Goal: Transaction & Acquisition: Purchase product/service

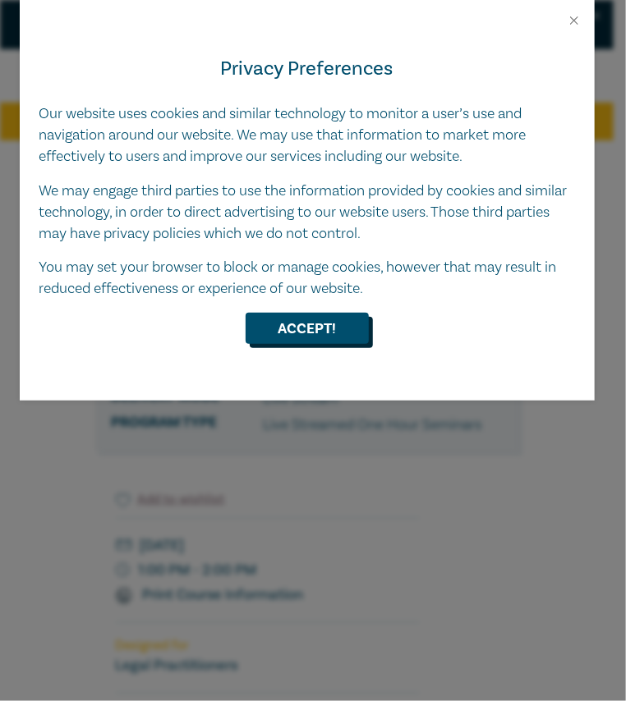
click at [311, 330] on button "Accept!" at bounding box center [306, 328] width 123 height 31
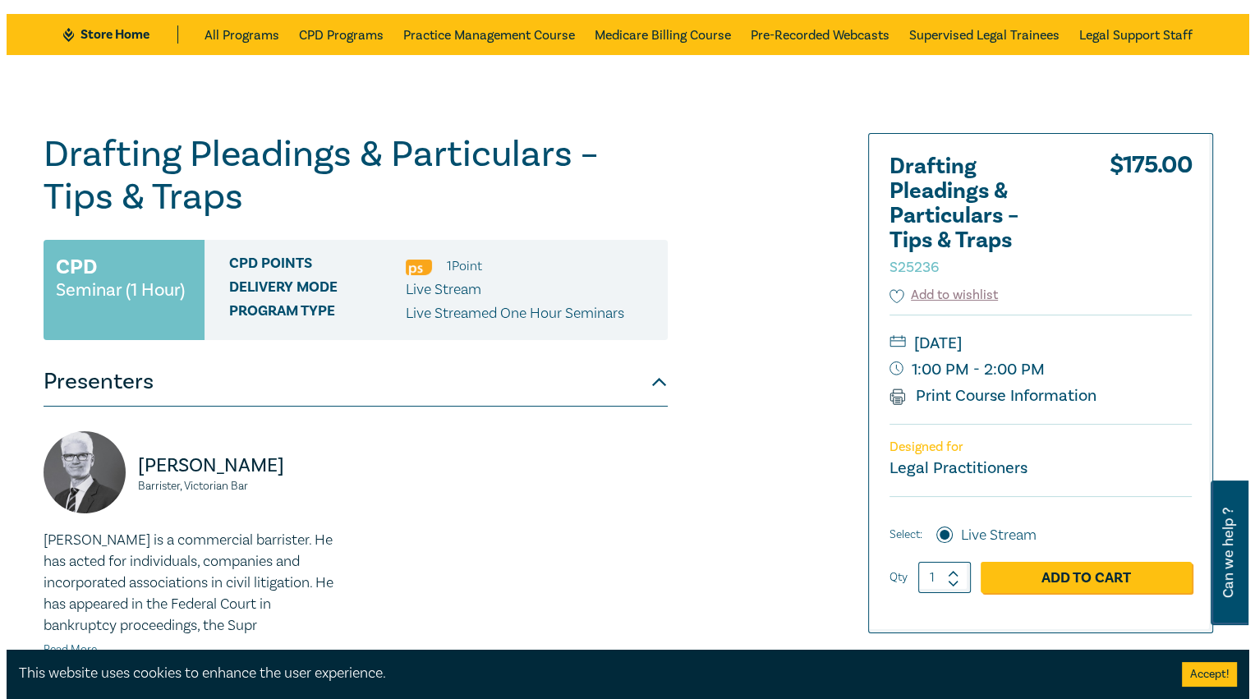
scroll to position [164, 0]
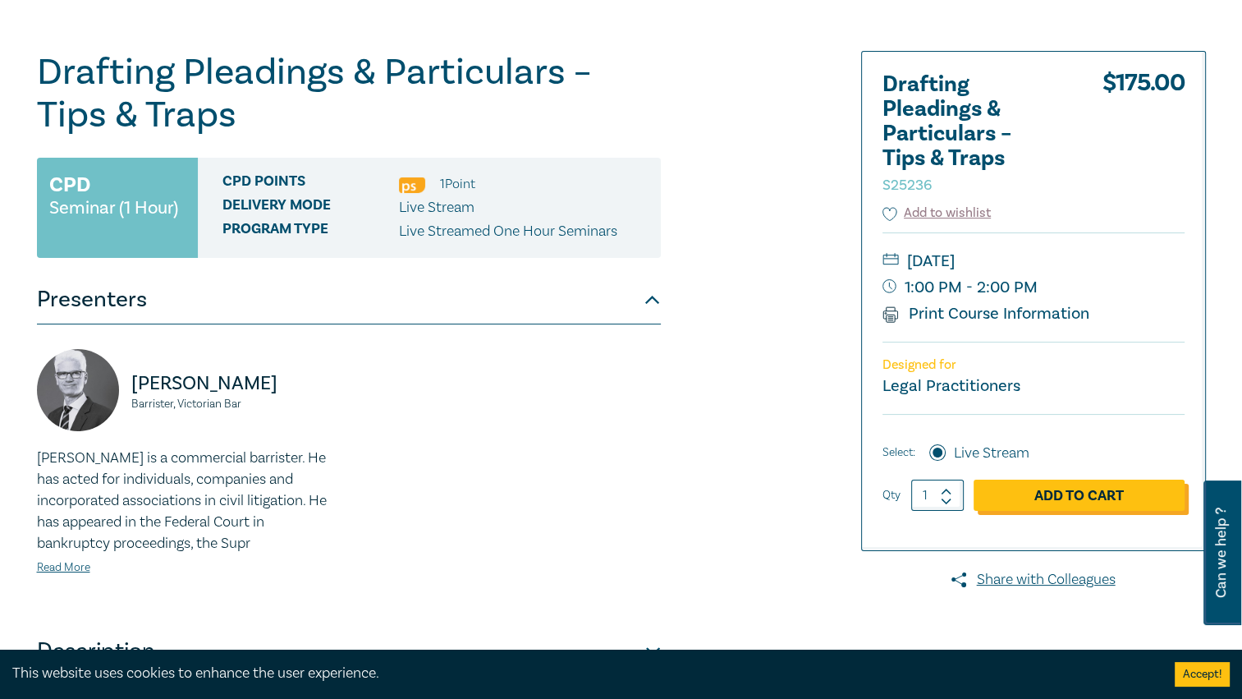
click at [625, 493] on link "Add to Cart" at bounding box center [1079, 494] width 211 height 31
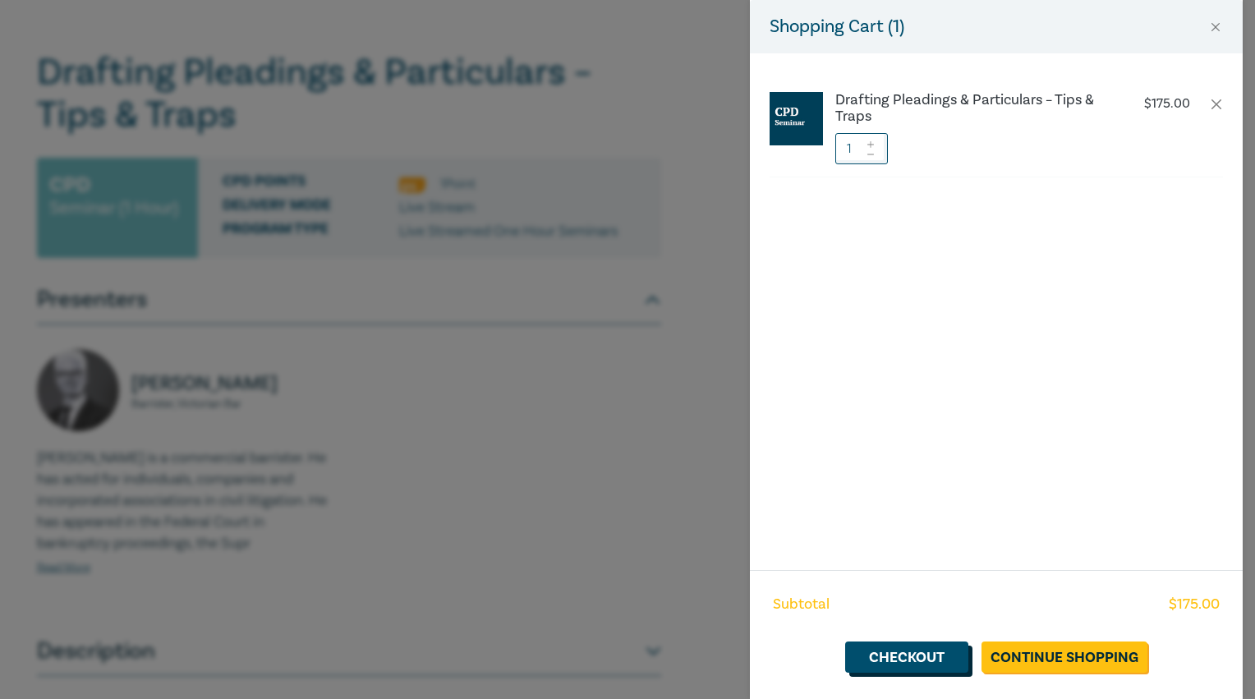
click at [625, 656] on link "Checkout" at bounding box center [906, 656] width 123 height 31
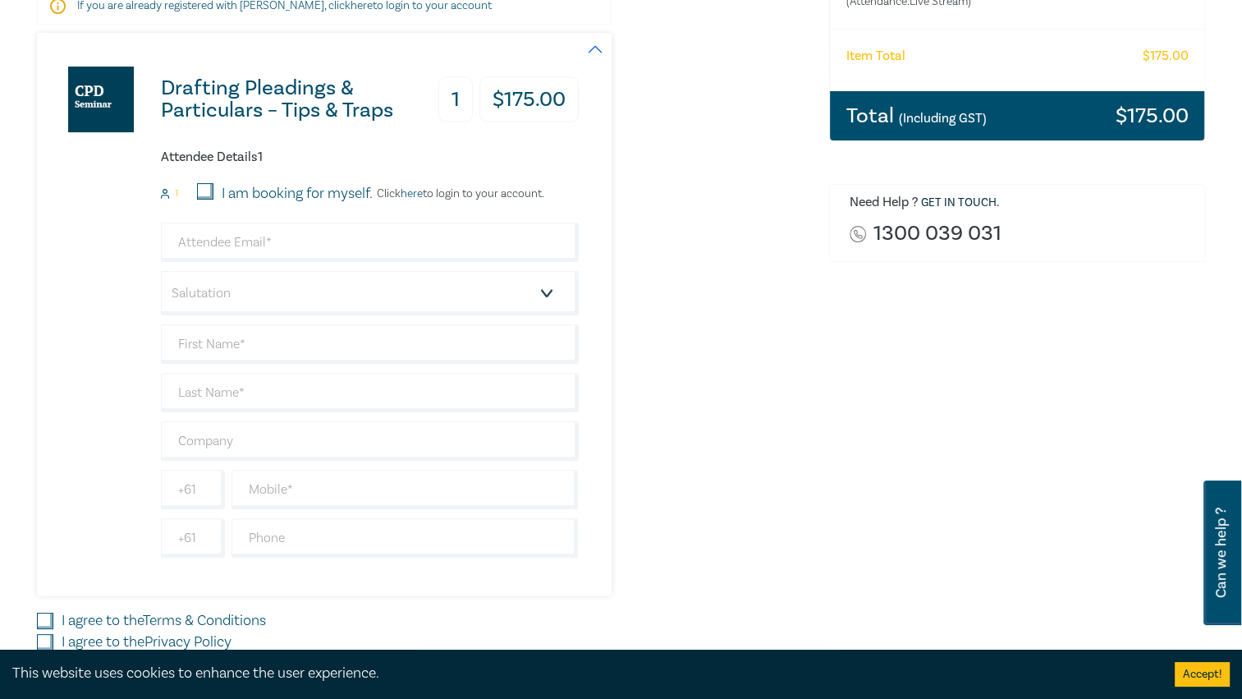
scroll to position [493, 0]
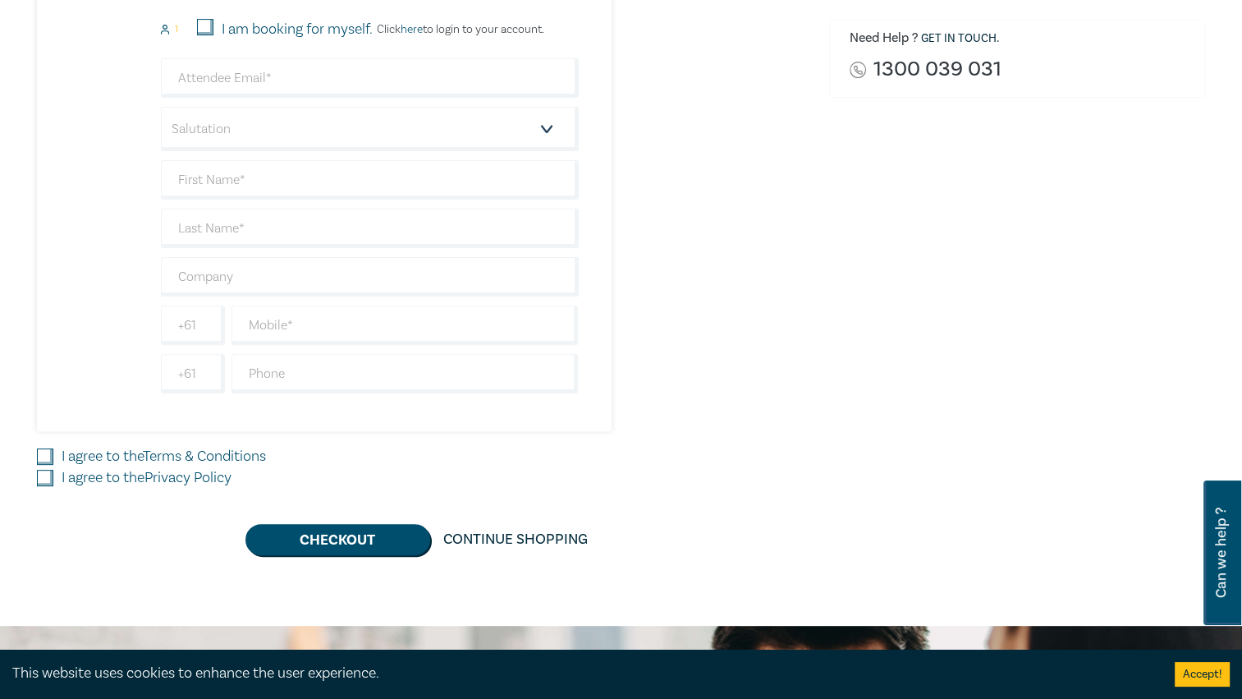
click at [42, 453] on input "I agree to the Terms & Conditions" at bounding box center [45, 456] width 16 height 16
checkbox input "true"
click at [44, 473] on input "I agree to the Privacy Policy" at bounding box center [45, 478] width 16 height 16
checkbox input "true"
click at [374, 537] on button "Checkout" at bounding box center [337, 539] width 185 height 31
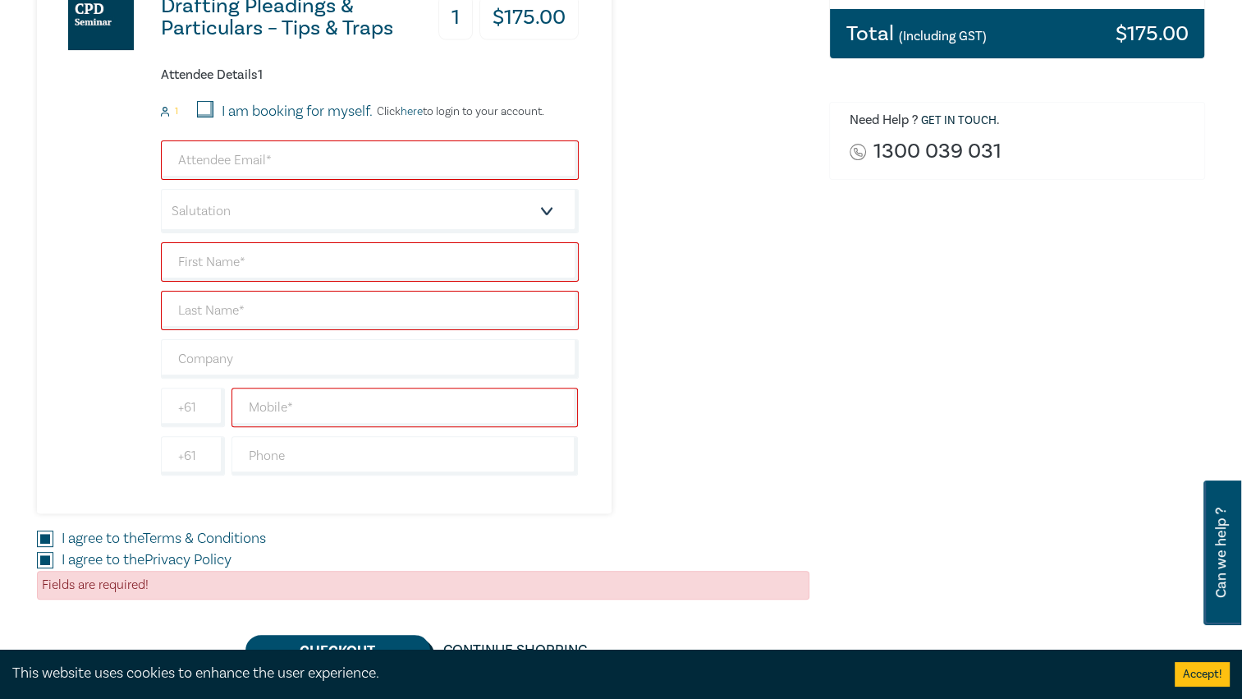
scroll to position [328, 0]
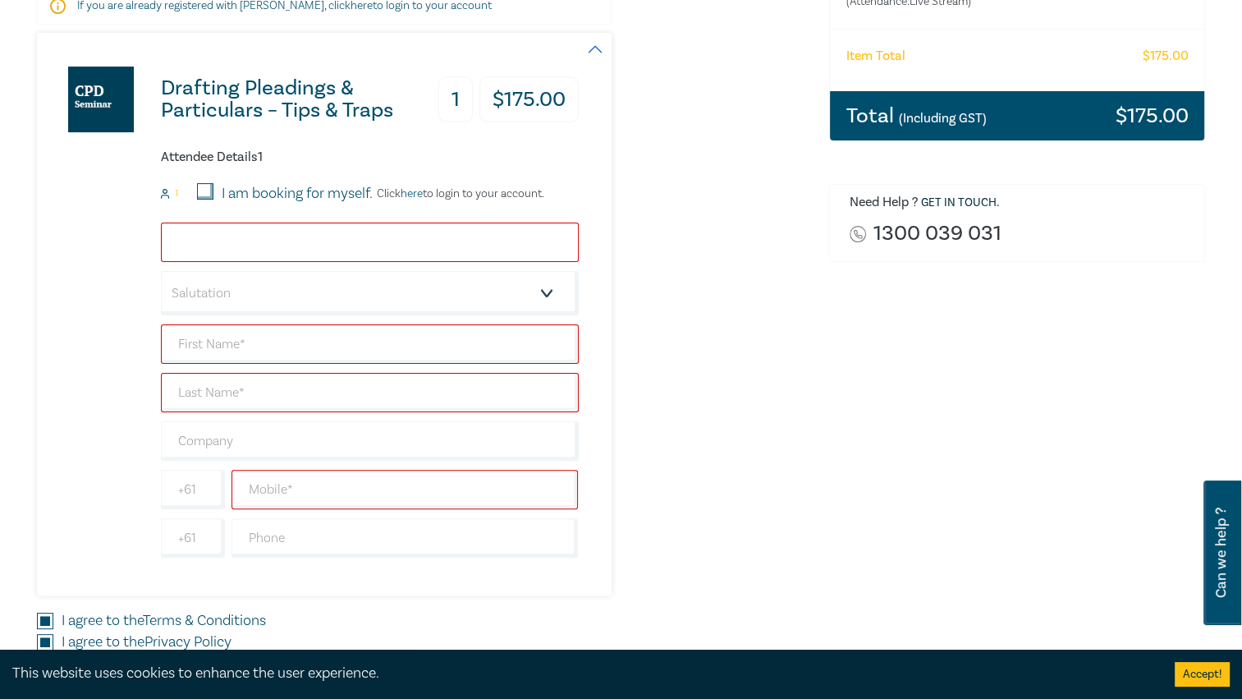
click at [268, 245] on input "email" at bounding box center [370, 241] width 418 height 39
click at [276, 236] on input "ang" at bounding box center [370, 241] width 418 height 39
paste input "[EMAIL_ADDRESS][DOMAIN_NAME]"
type input "[EMAIL_ADDRESS][DOMAIN_NAME]"
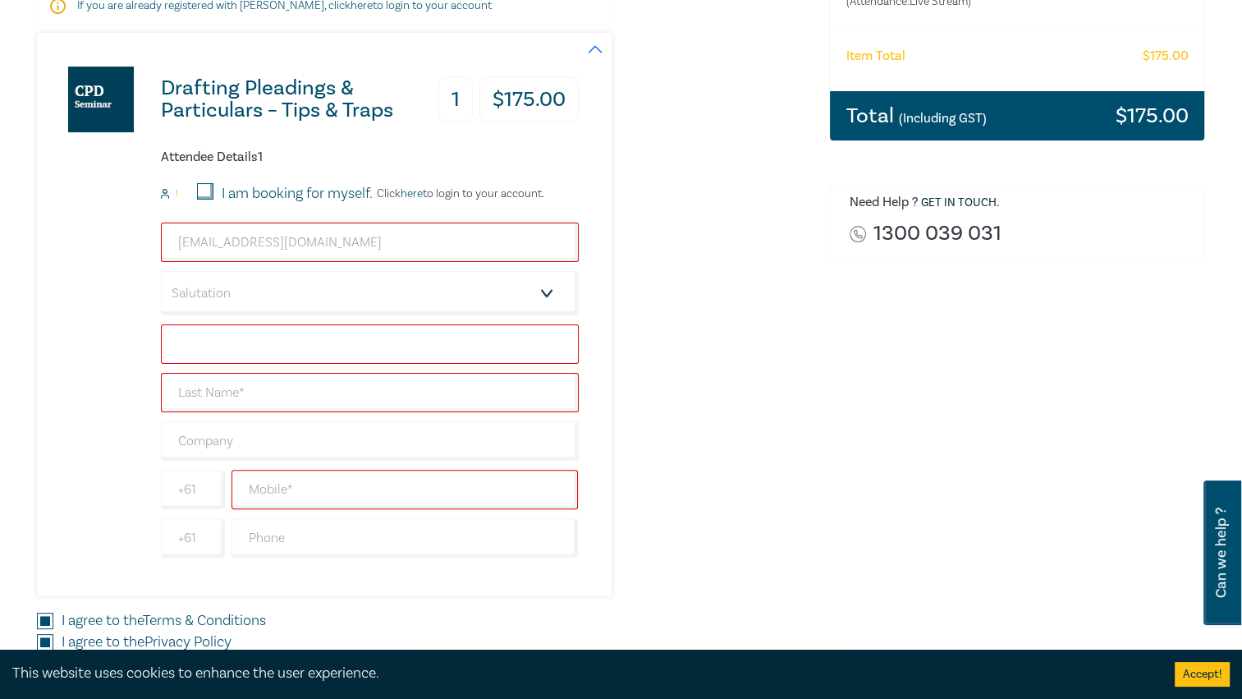
click at [251, 342] on input "text" at bounding box center [370, 343] width 418 height 39
type input "Angus"
type input "[PERSON_NAME]"
click at [335, 417] on div "[EMAIL_ADDRESS][DOMAIN_NAME] Salutation Mr. Mrs. Ms. Miss Dr. Prof. Other [PERS…" at bounding box center [370, 389] width 418 height 335
click at [327, 437] on input "text" at bounding box center [370, 440] width 418 height 39
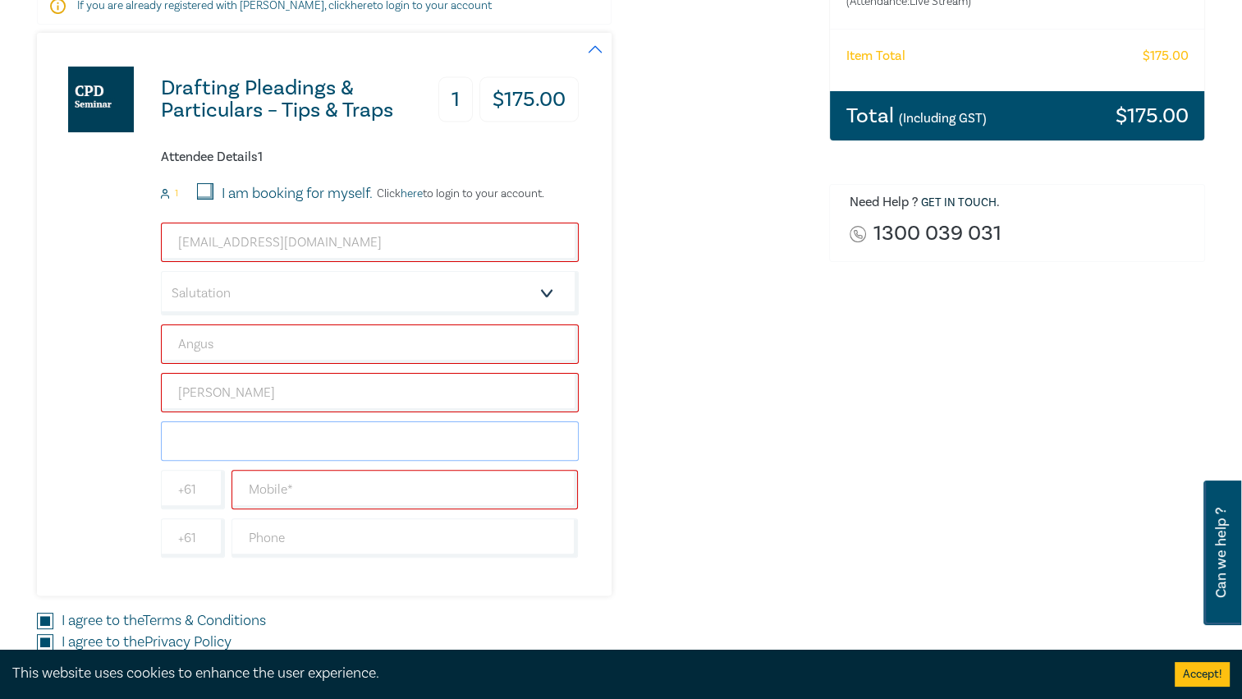
type input "[PERSON_NAME] + Associates"
click at [289, 482] on input "text" at bounding box center [405, 489] width 347 height 39
paste input "0438383862"
click at [257, 493] on input "0438383862" at bounding box center [405, 489] width 347 height 39
type input "438383862"
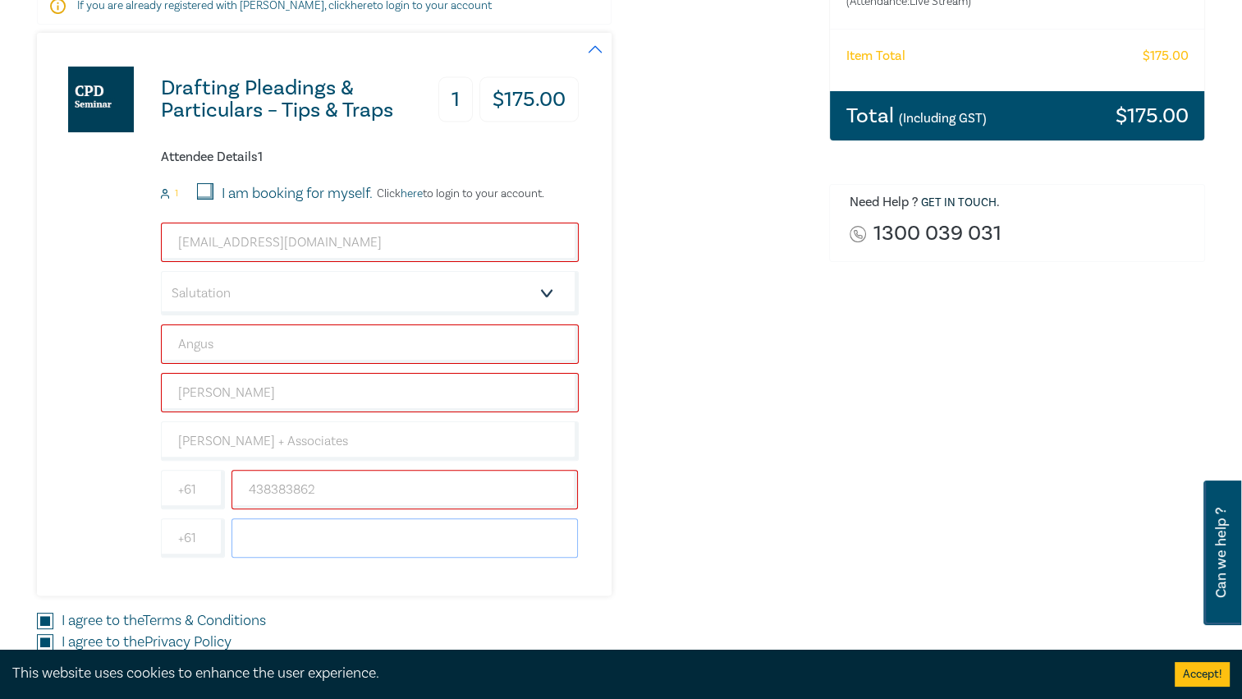
click at [272, 539] on input "text" at bounding box center [405, 537] width 347 height 39
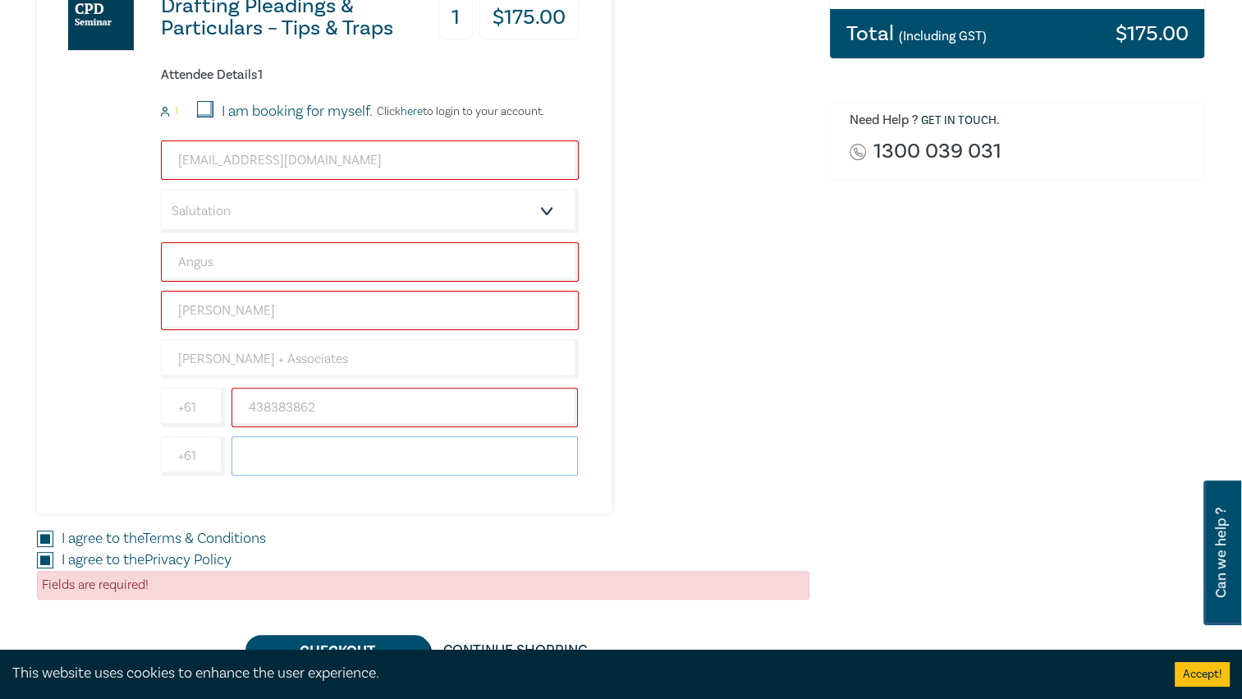
click at [286, 451] on input "text" at bounding box center [405, 455] width 347 height 39
click at [258, 455] on input "0390011318" at bounding box center [405, 455] width 347 height 39
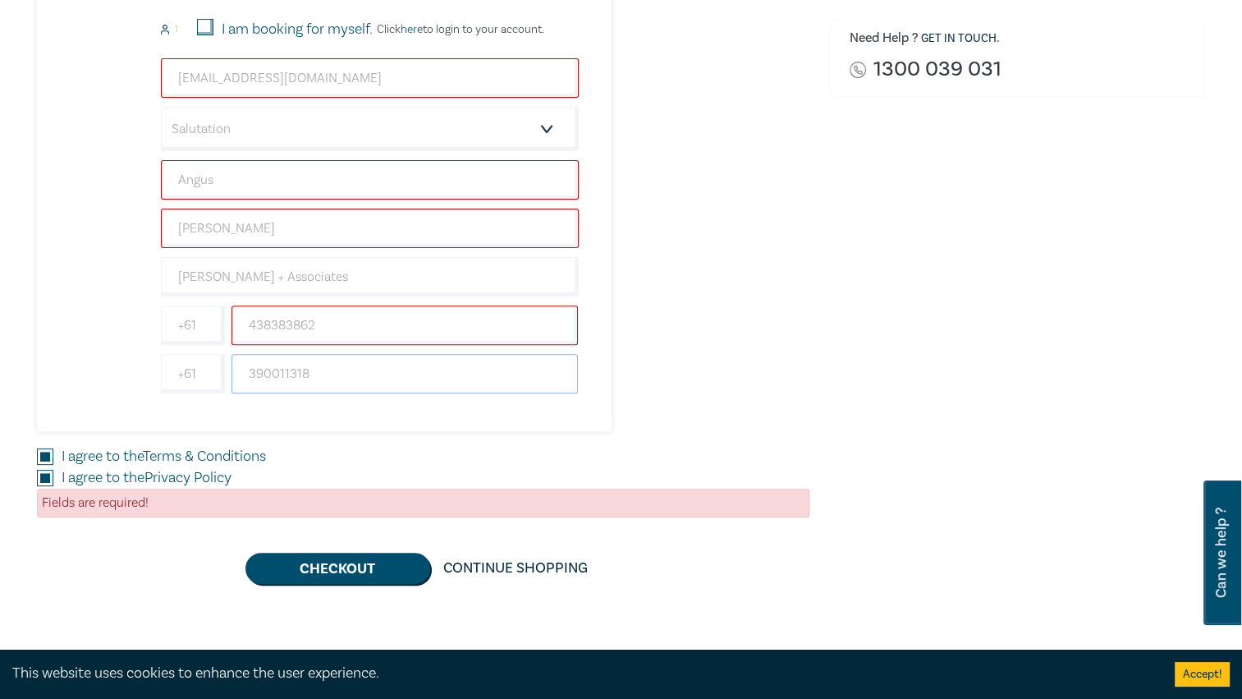
scroll to position [575, 0]
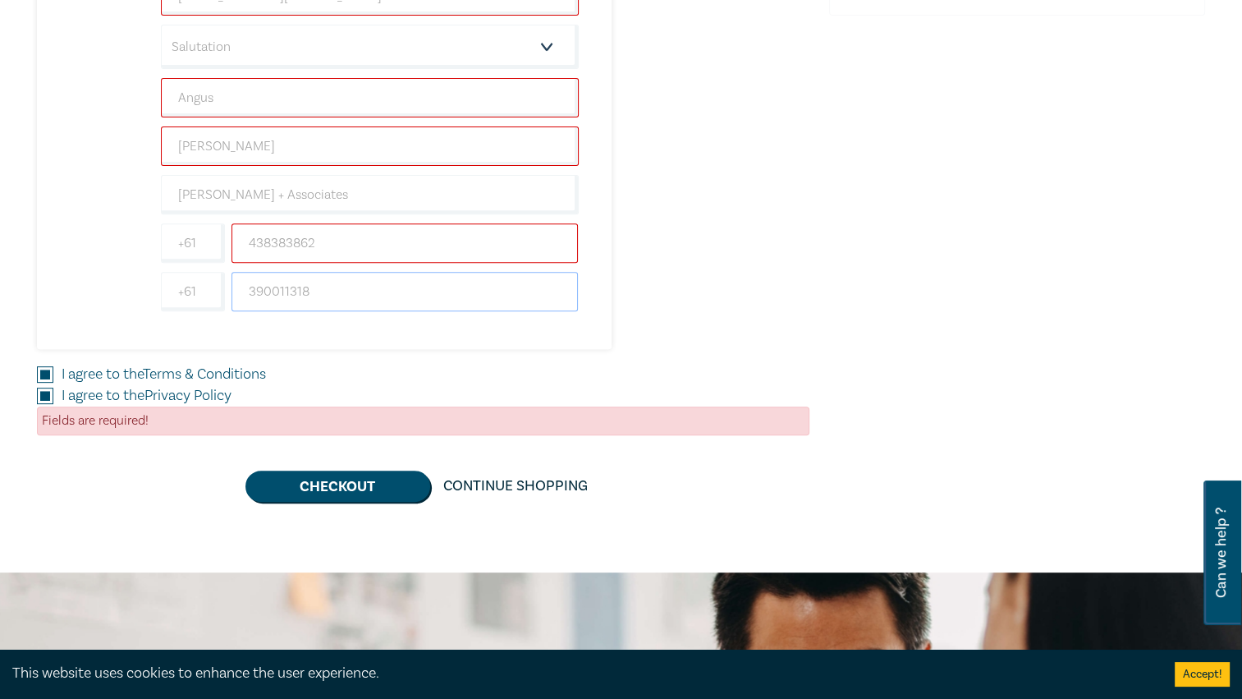
type input "390011318"
click at [344, 255] on input "438383862" at bounding box center [405, 242] width 347 height 39
click at [342, 296] on input "390011318" at bounding box center [405, 291] width 347 height 39
click at [605, 333] on div "Drafting Pleadings & Particulars – Tips & Traps 1 $ 175.00 Attendee Details 1 1…" at bounding box center [324, 68] width 575 height 562
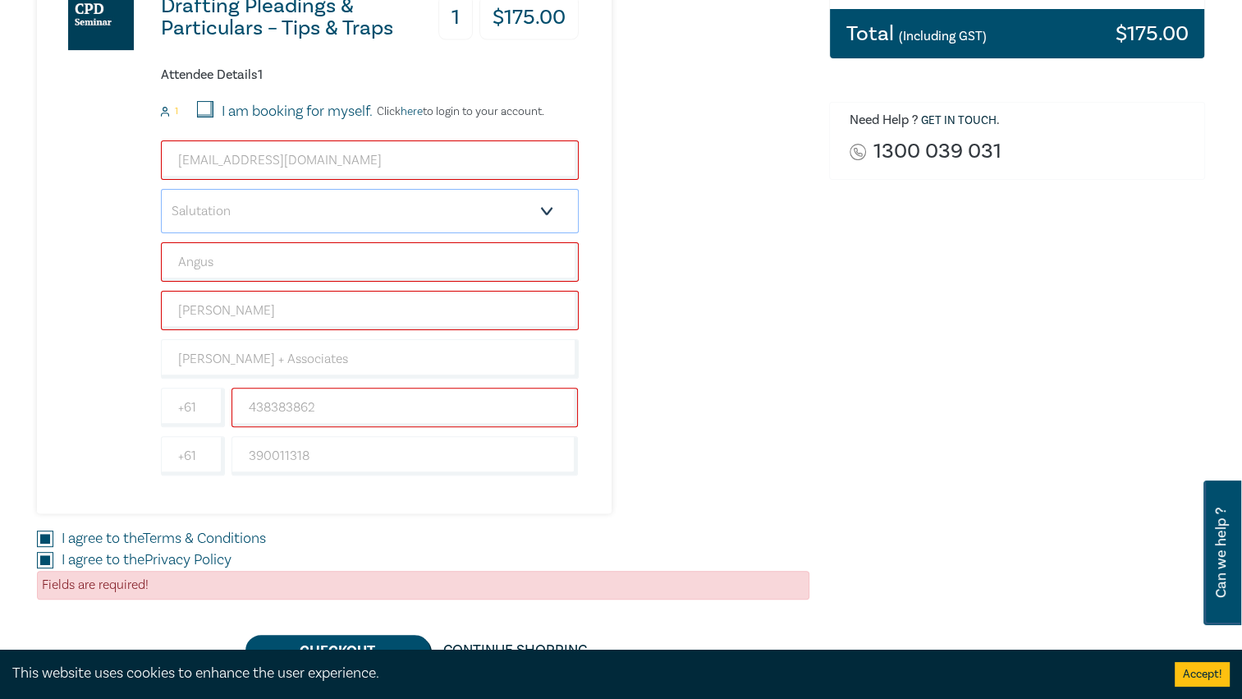
click at [548, 200] on select "Salutation Mr. Mrs. Ms. Miss Dr. Prof. Other" at bounding box center [370, 211] width 418 height 44
select select "Mr."
click at [161, 189] on select "Salutation Mr. Mrs. Ms. Miss Dr. Prof. Other" at bounding box center [370, 211] width 418 height 44
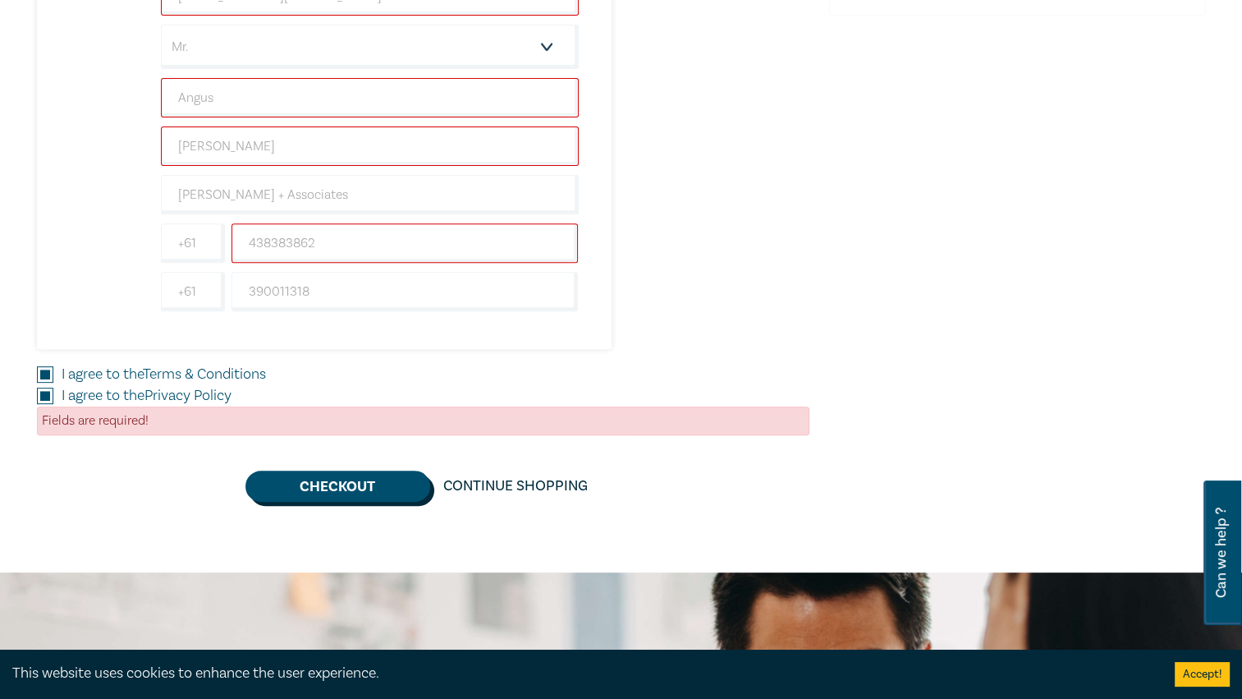
click at [394, 489] on button "Checkout" at bounding box center [337, 485] width 185 height 31
